Goal: Information Seeking & Learning: Learn about a topic

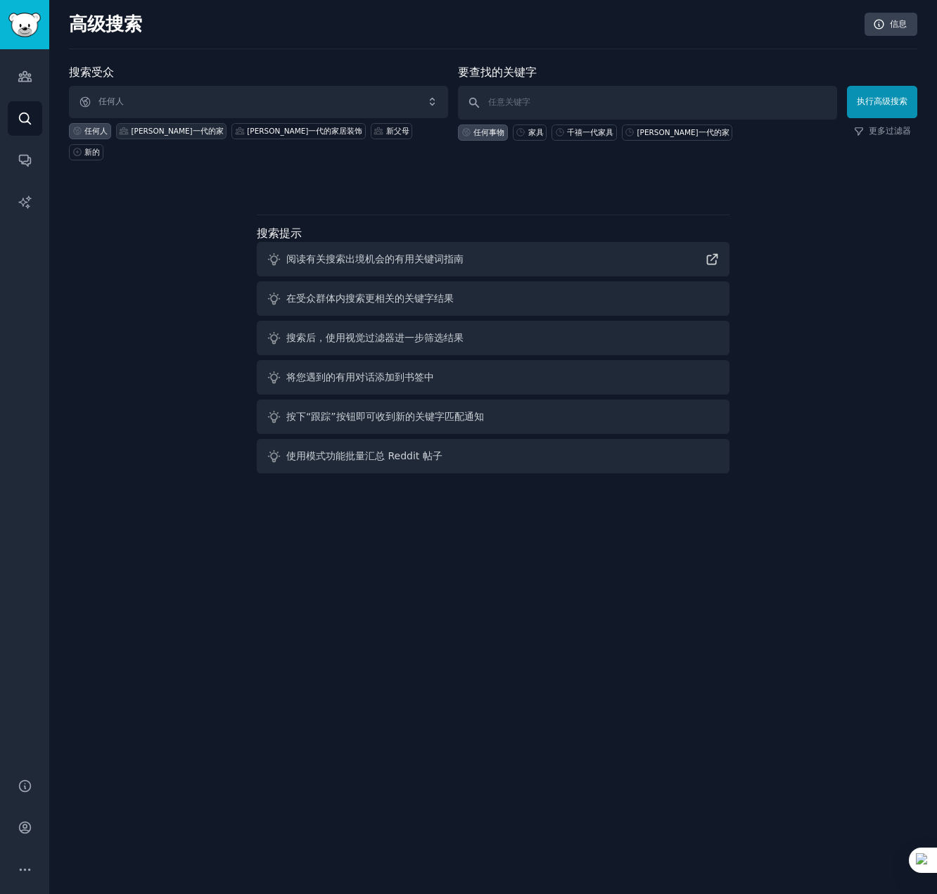
click at [143, 133] on font "[PERSON_NAME]一代的家" at bounding box center [178, 131] width 92 height 8
click at [247, 129] on font "千禧一代的家居装饰" at bounding box center [304, 131] width 115 height 8
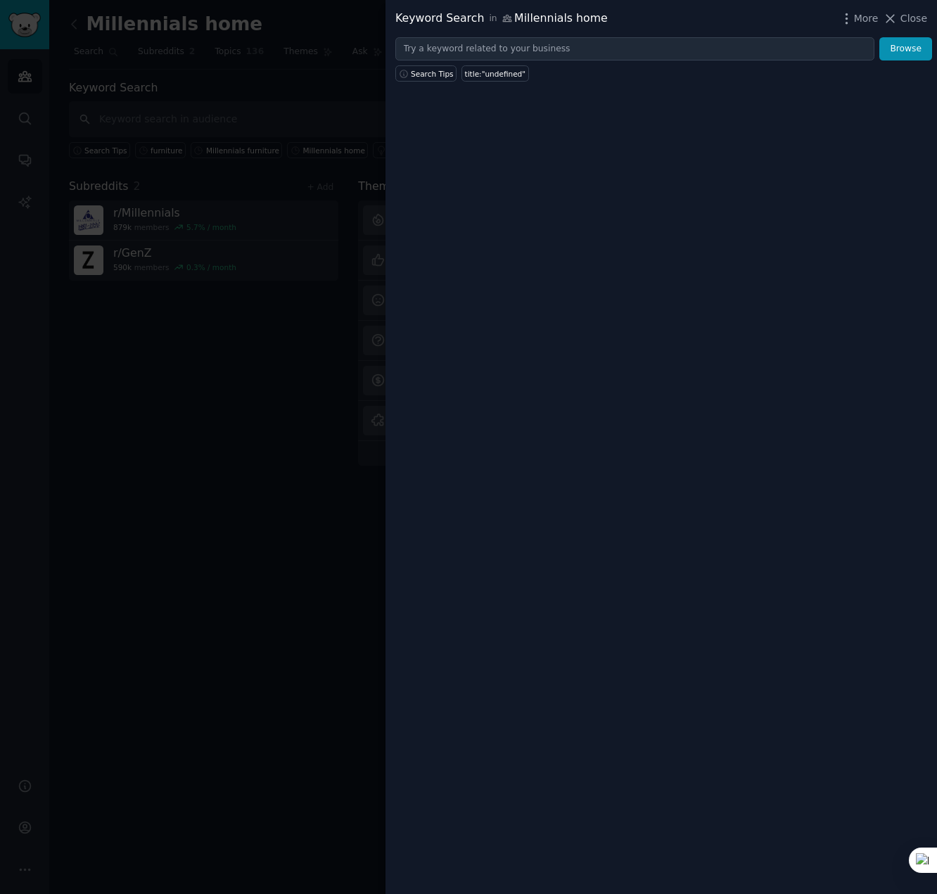
click at [196, 358] on div at bounding box center [468, 447] width 937 height 894
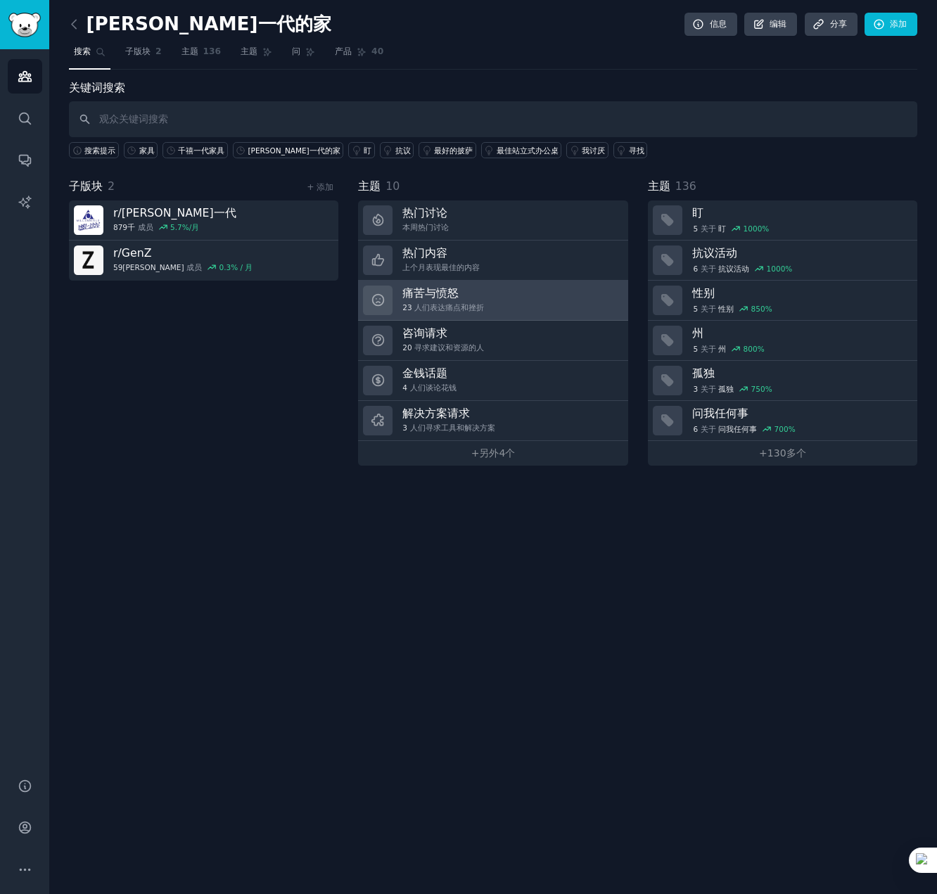
click at [424, 299] on font "痛苦与愤怒" at bounding box center [430, 292] width 56 height 13
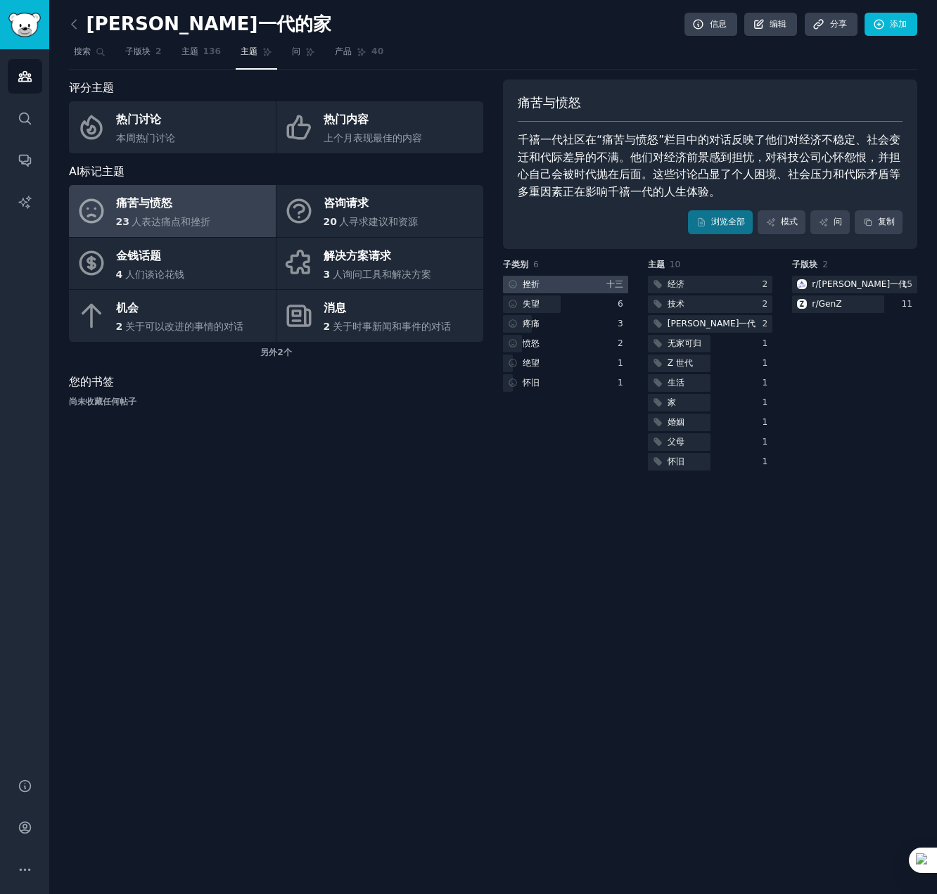
click at [541, 285] on div "挫折" at bounding box center [522, 285] width 39 height 18
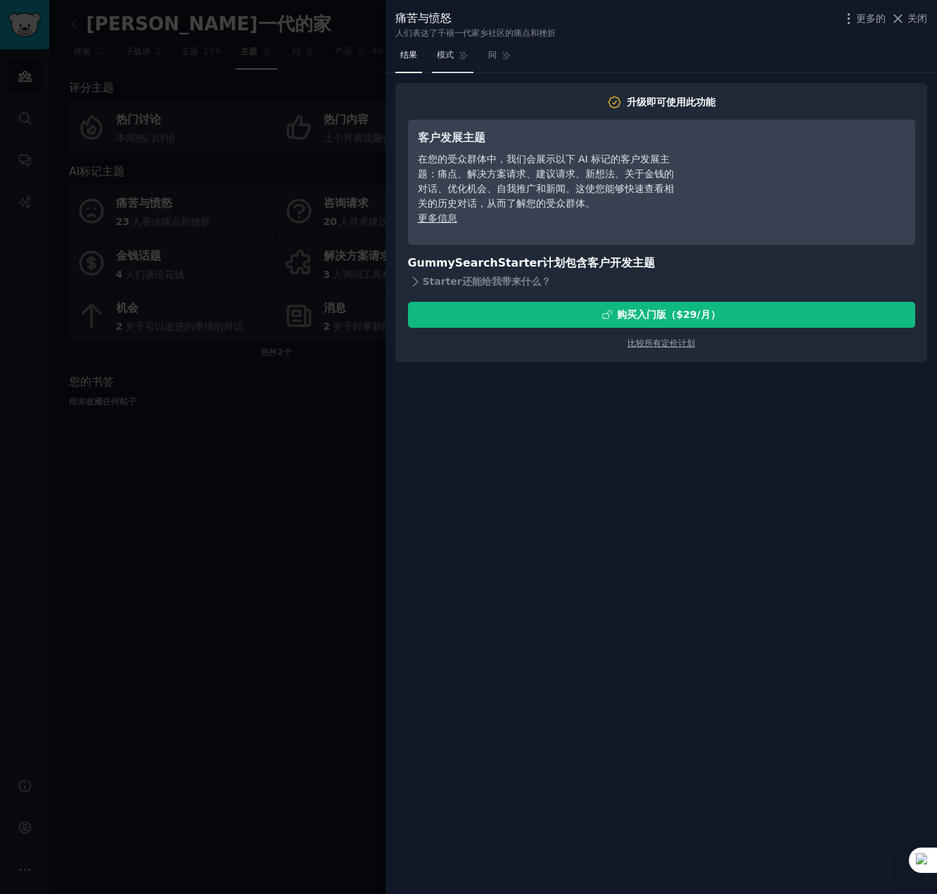
click at [453, 54] on font "模式" at bounding box center [445, 55] width 17 height 10
click at [501, 49] on link "问" at bounding box center [499, 58] width 33 height 29
click at [404, 53] on font "结果" at bounding box center [408, 55] width 17 height 10
click at [305, 508] on div at bounding box center [468, 447] width 937 height 894
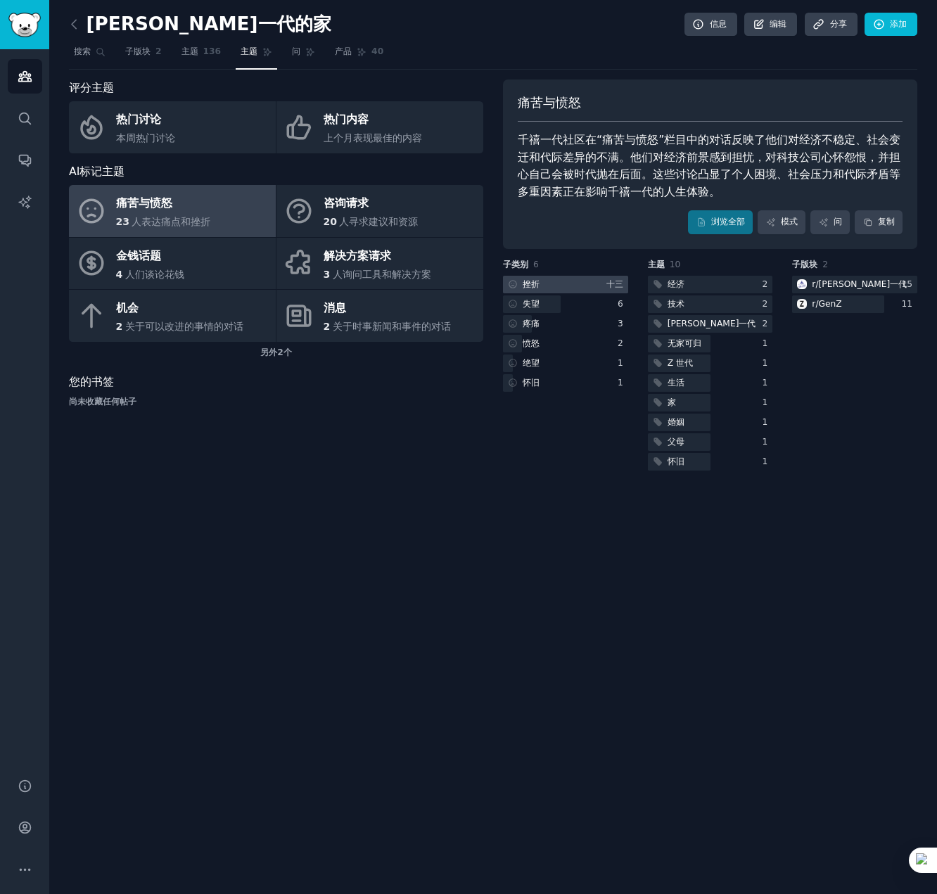
click at [507, 280] on div "挫折" at bounding box center [522, 285] width 39 height 18
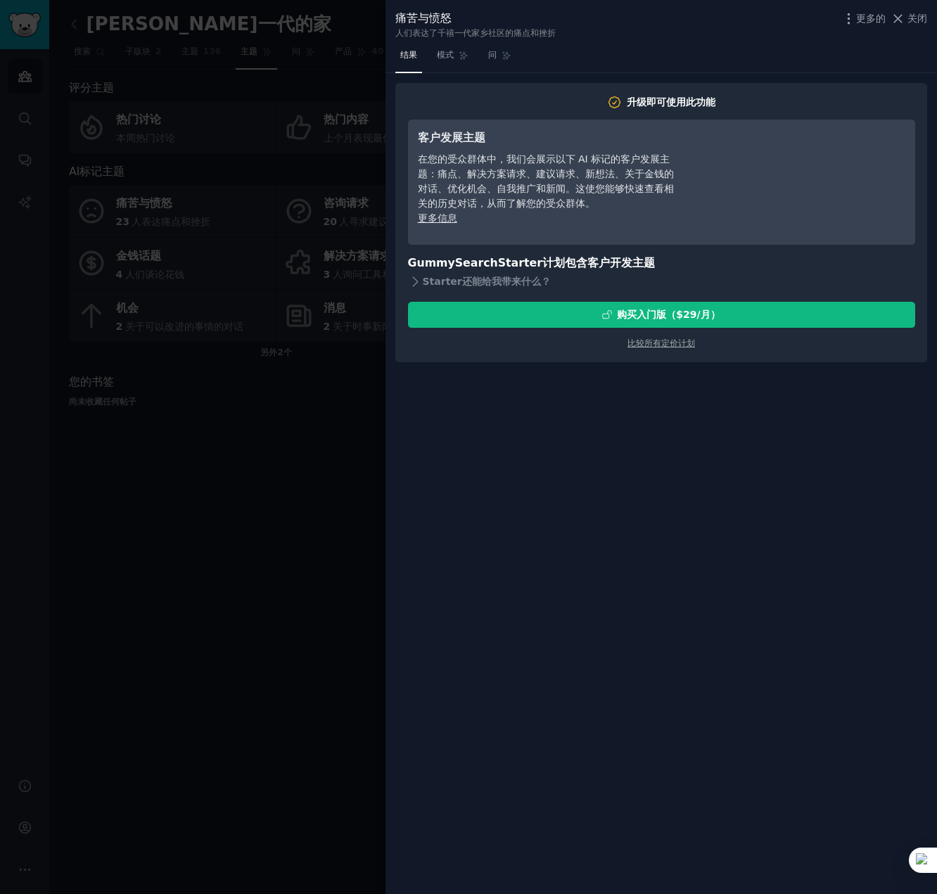
click at [167, 541] on div at bounding box center [468, 447] width 937 height 894
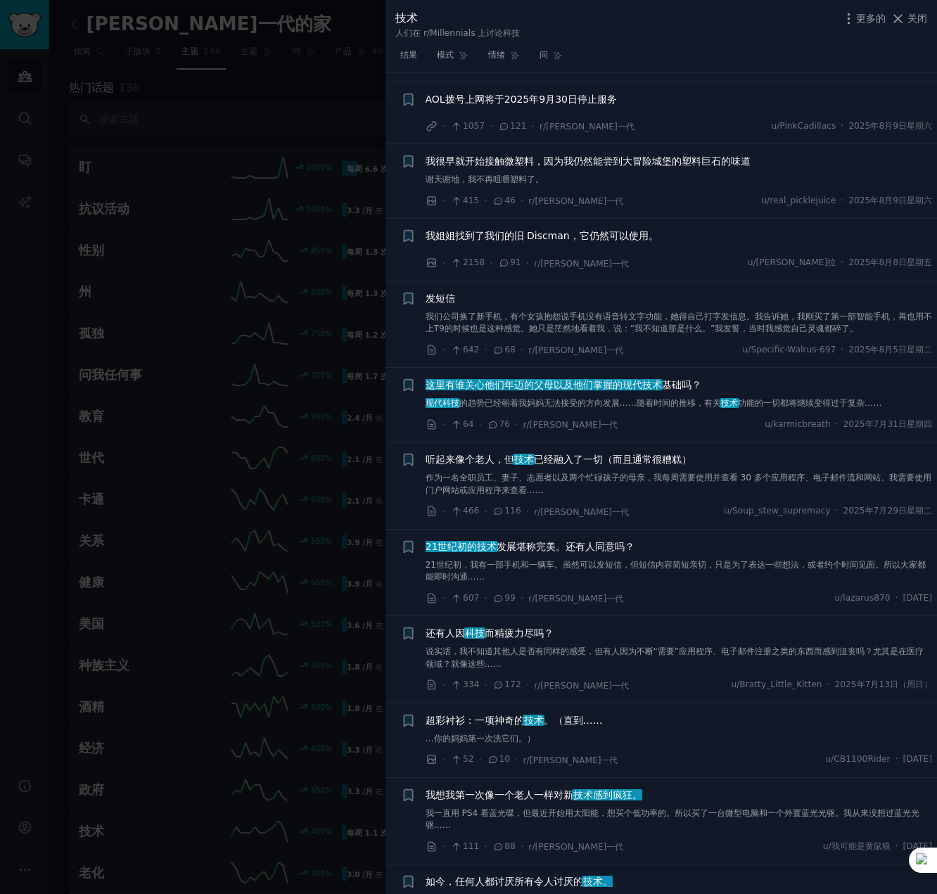
scroll to position [844, 0]
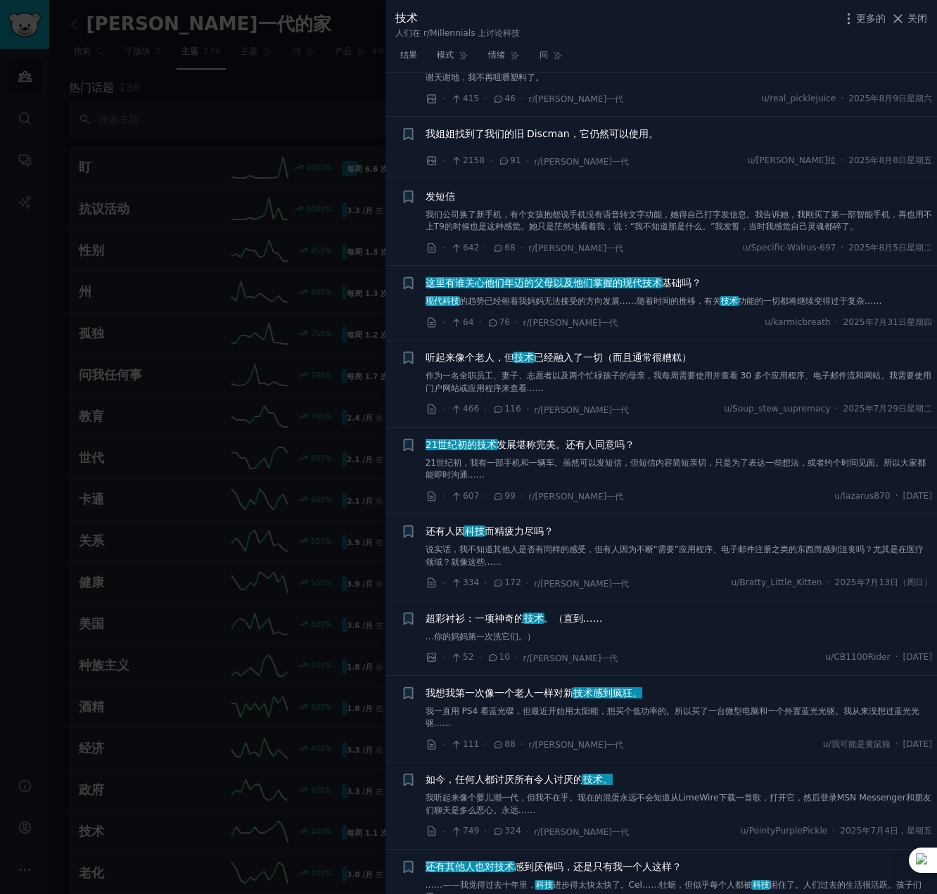
click at [554, 376] on font "作为一名全职员工、妻子、志愿者以及两个忙碌孩子的母亲，我每周需要使用并查看 30 多个应用程序、电子邮件流和网站。我需要使用门户网站或应用程序来查看……" at bounding box center [679, 382] width 506 height 23
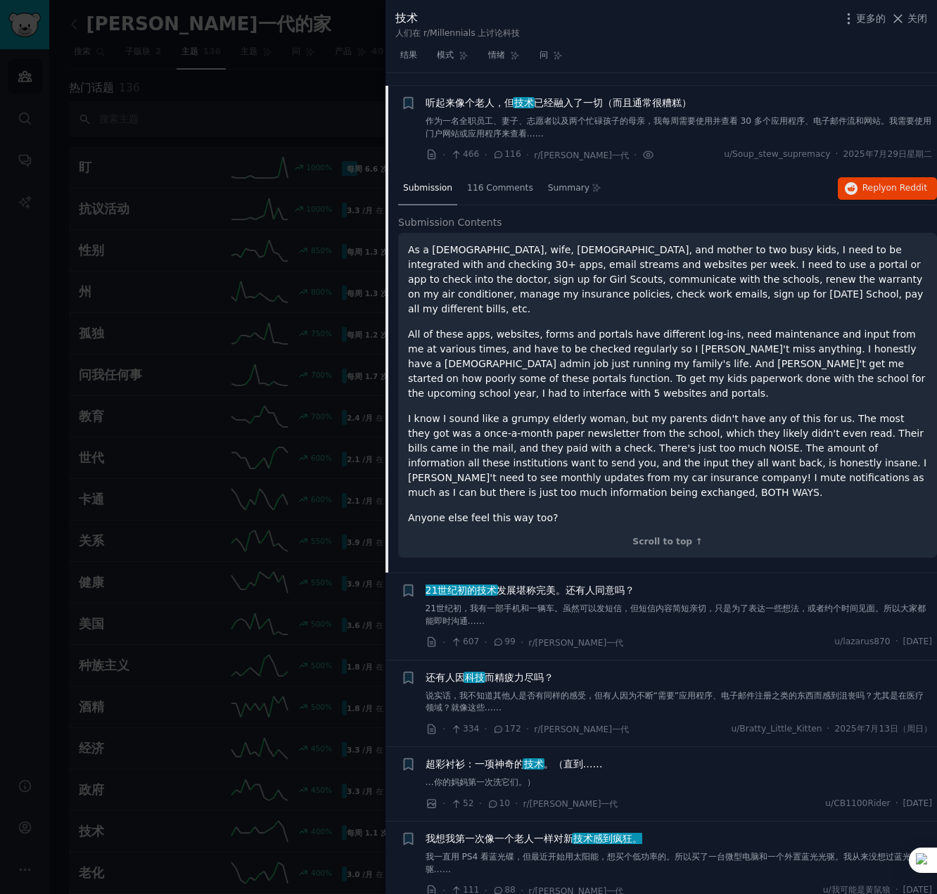
scroll to position [1112, 0]
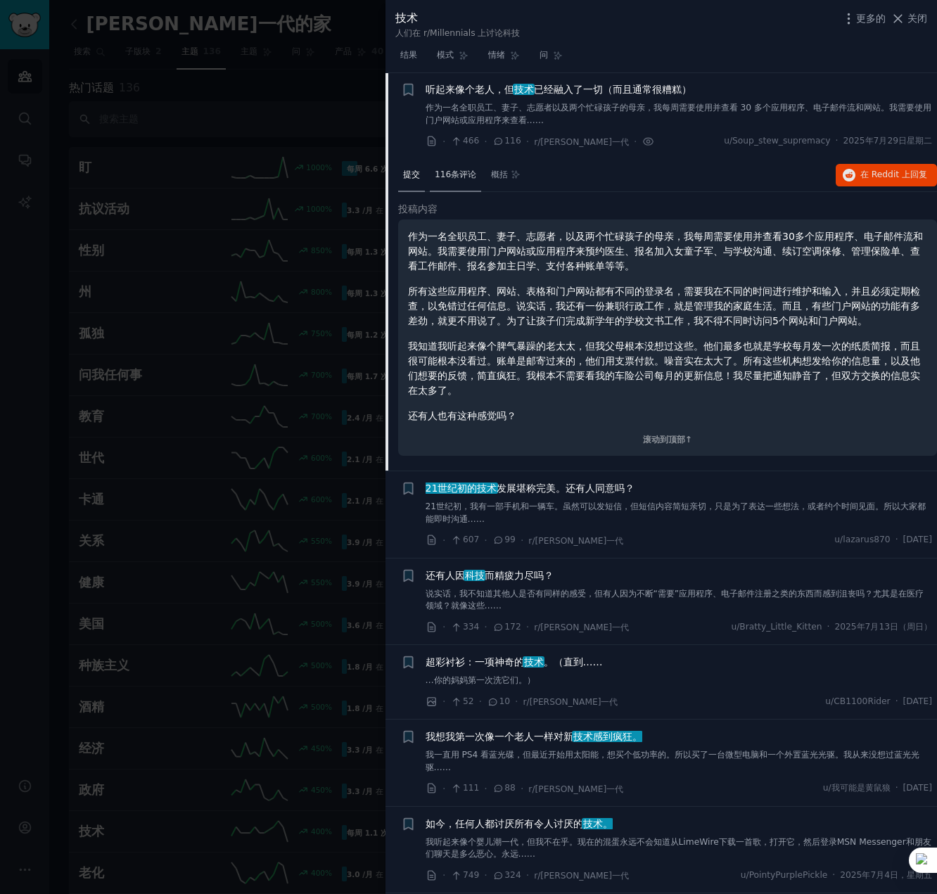
click at [444, 174] on font "116条评论" at bounding box center [456, 175] width 42 height 10
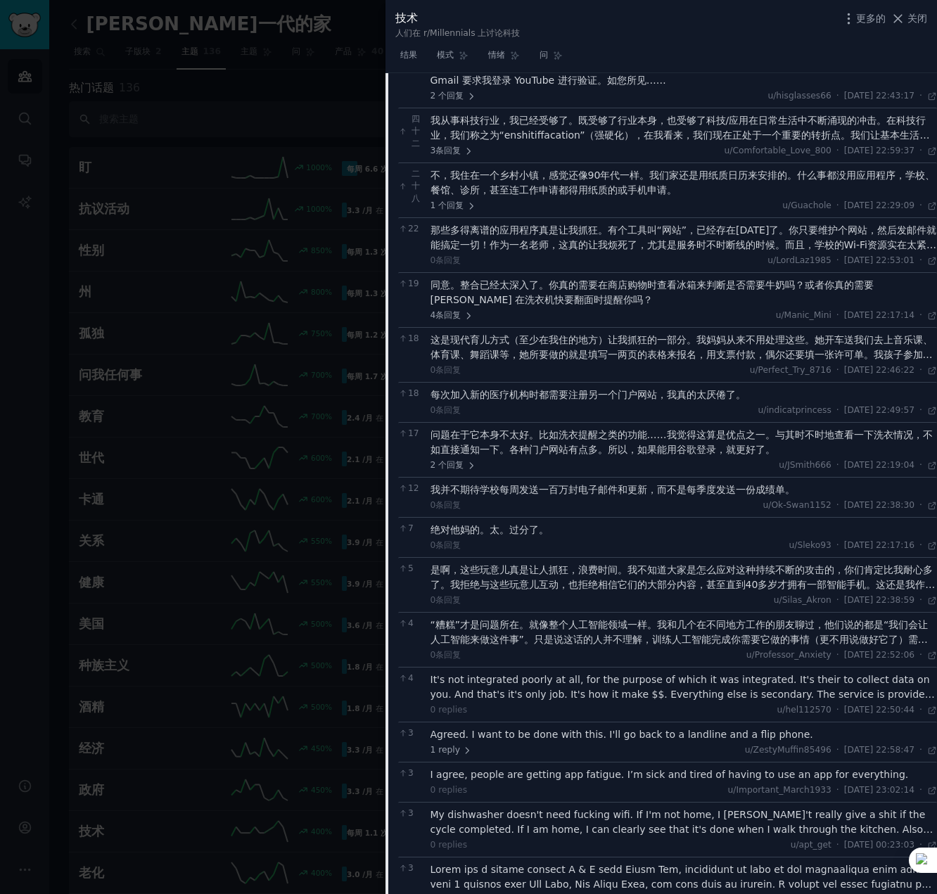
scroll to position [1464, 0]
